Goal: Complete application form

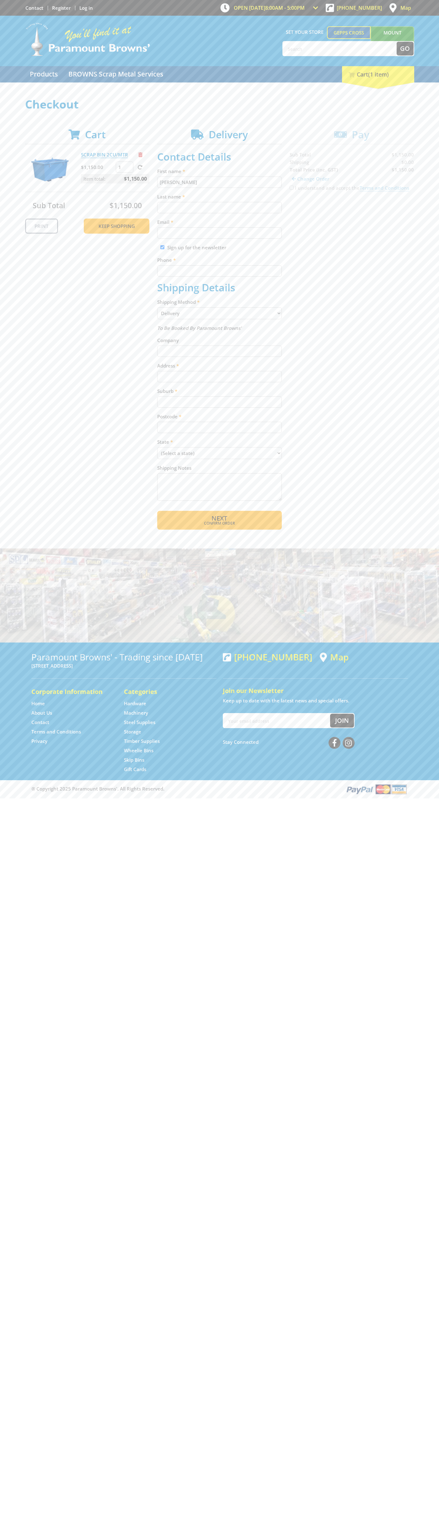
type input "[PERSON_NAME]"
type input "[EMAIL_ADDRESS][DOMAIN_NAME]"
type input "0293744000"
type input "[PERSON_NAME]"
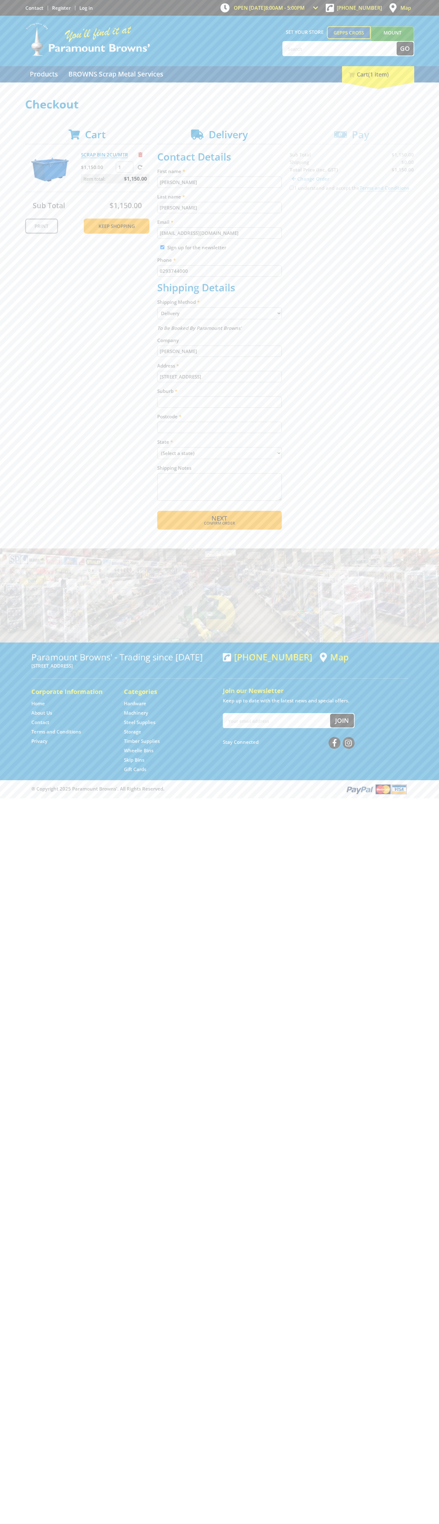
type input "[STREET_ADDRESS]"
type input "gepps cross"
type input "5094"
select select "SA"
select select "Pickup"
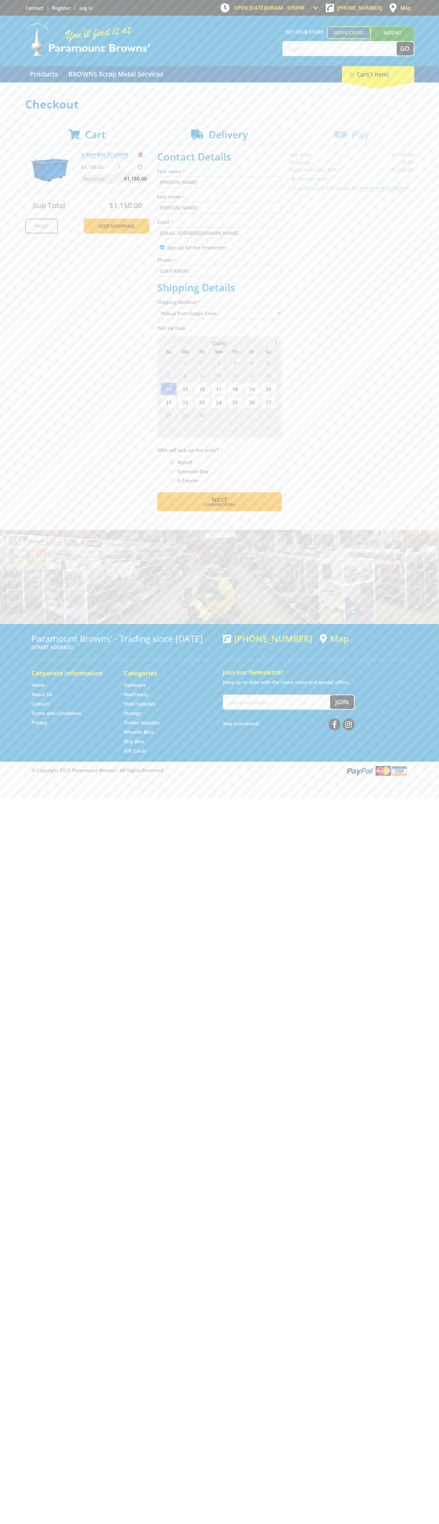
click at [219, 500] on span "Next" at bounding box center [219, 499] width 16 height 8
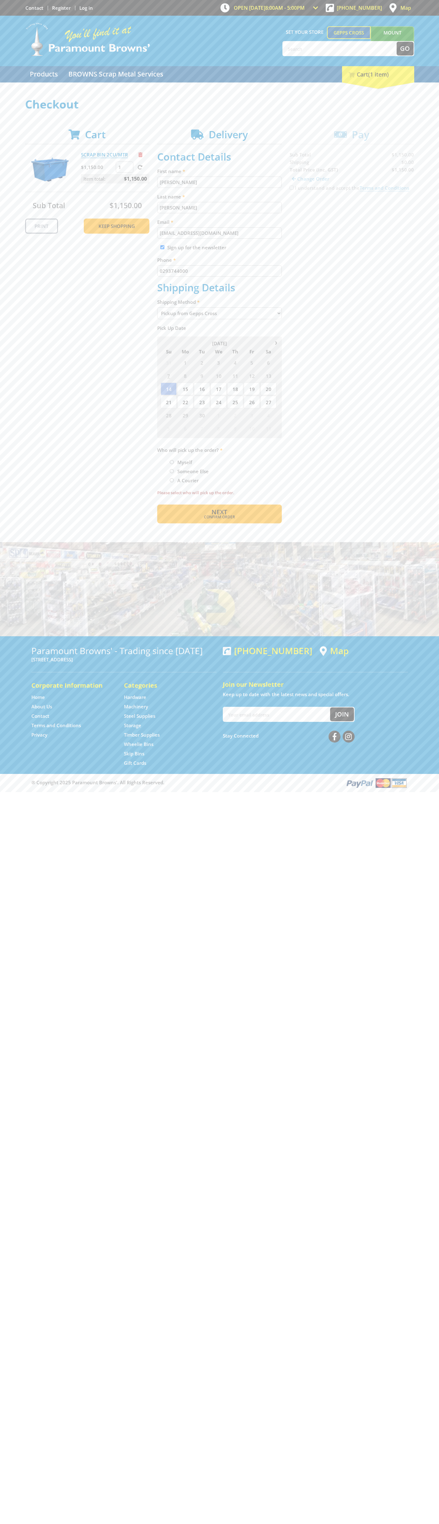
type input "[PERSON_NAME]"
click at [219, 512] on span "Next" at bounding box center [219, 512] width 16 height 8
